Goal: Information Seeking & Learning: Learn about a topic

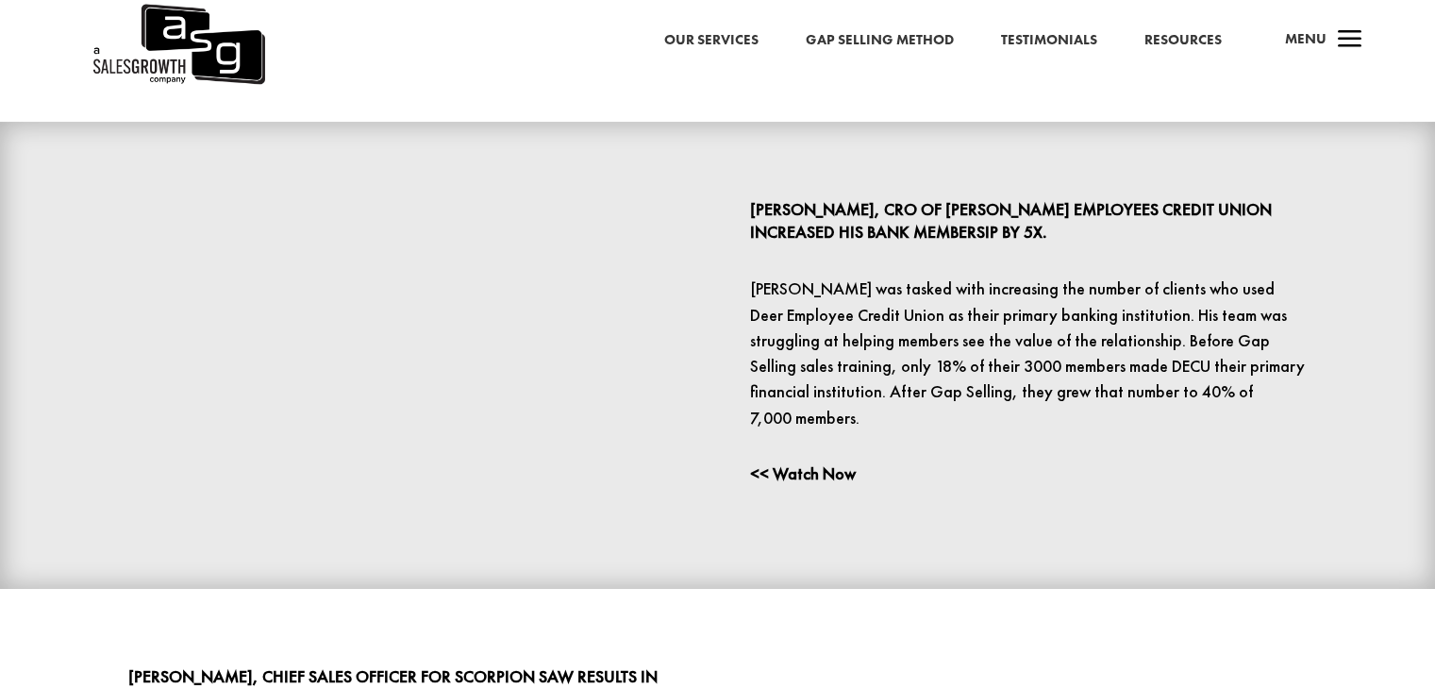
click at [692, 52] on link "Our Services" at bounding box center [711, 40] width 94 height 25
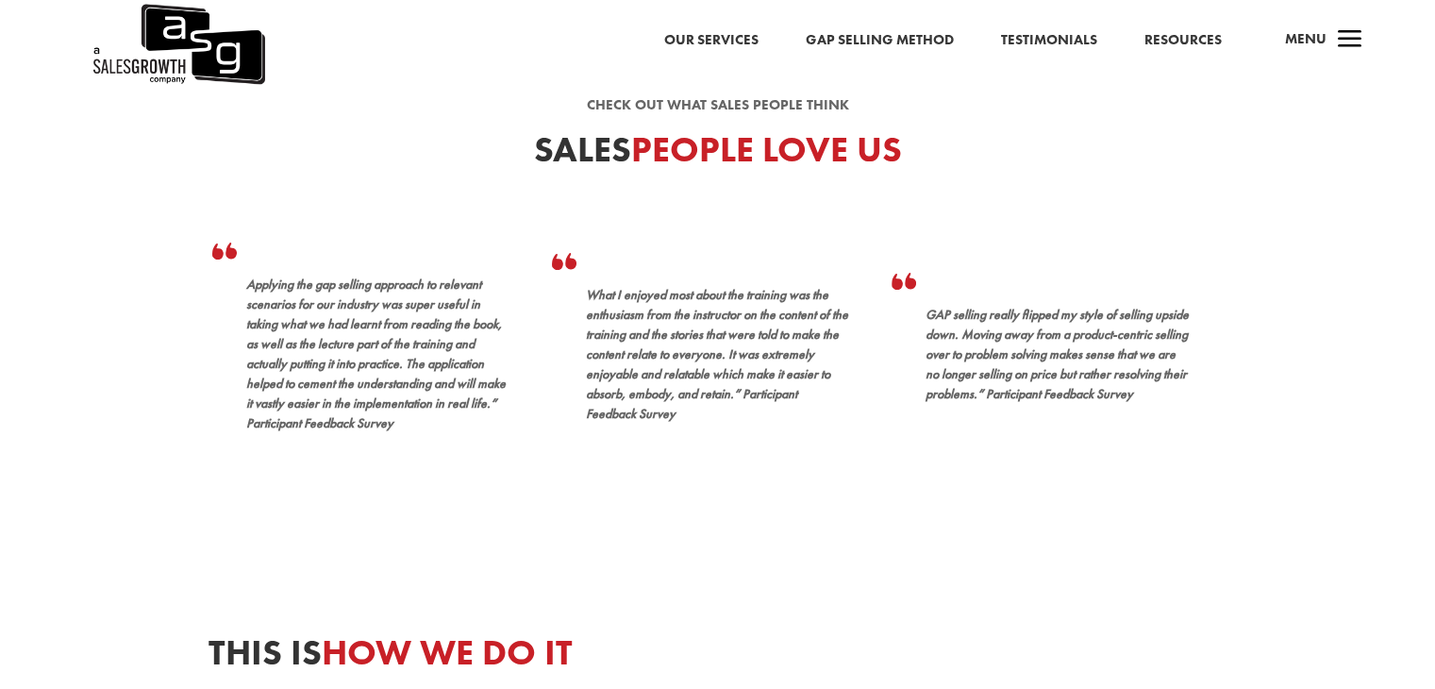
scroll to position [2628, 0]
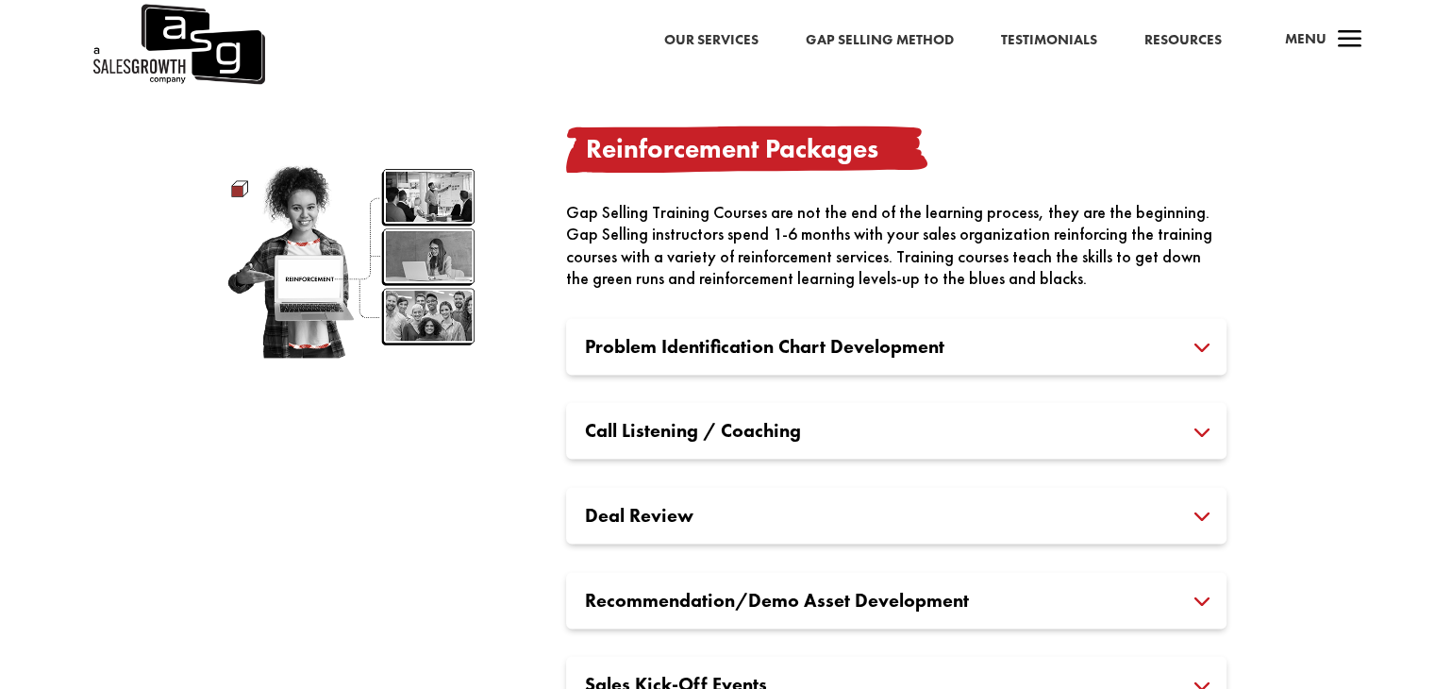
click at [1208, 346] on h3 "Problem Identification Chart Development" at bounding box center [896, 346] width 623 height 19
